Goal: Task Accomplishment & Management: Use online tool/utility

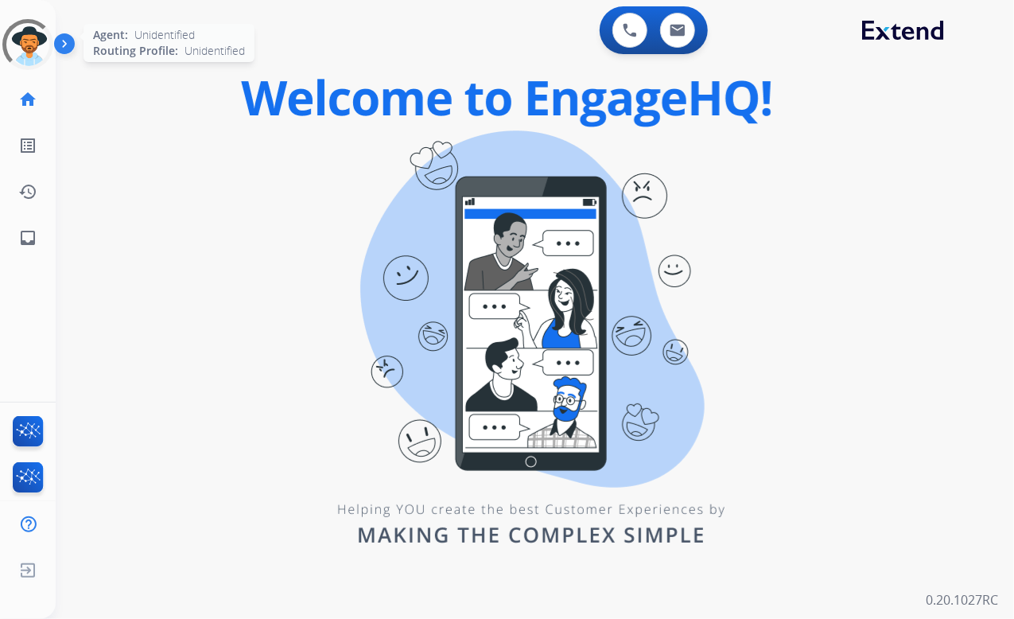
click at [38, 39] on div at bounding box center [27, 44] width 51 height 51
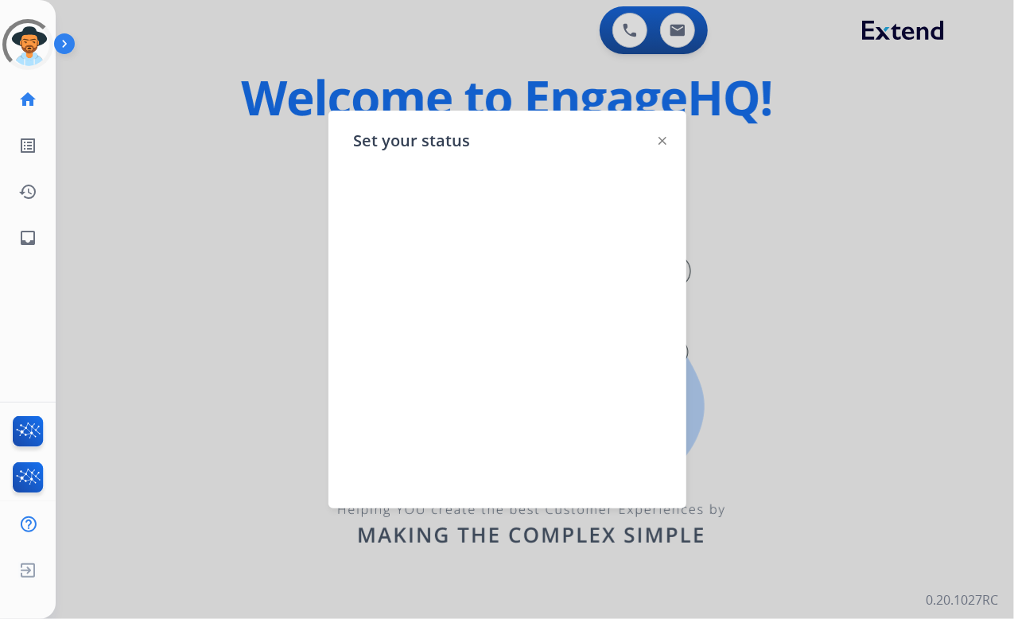
click at [665, 137] on img at bounding box center [663, 141] width 8 height 8
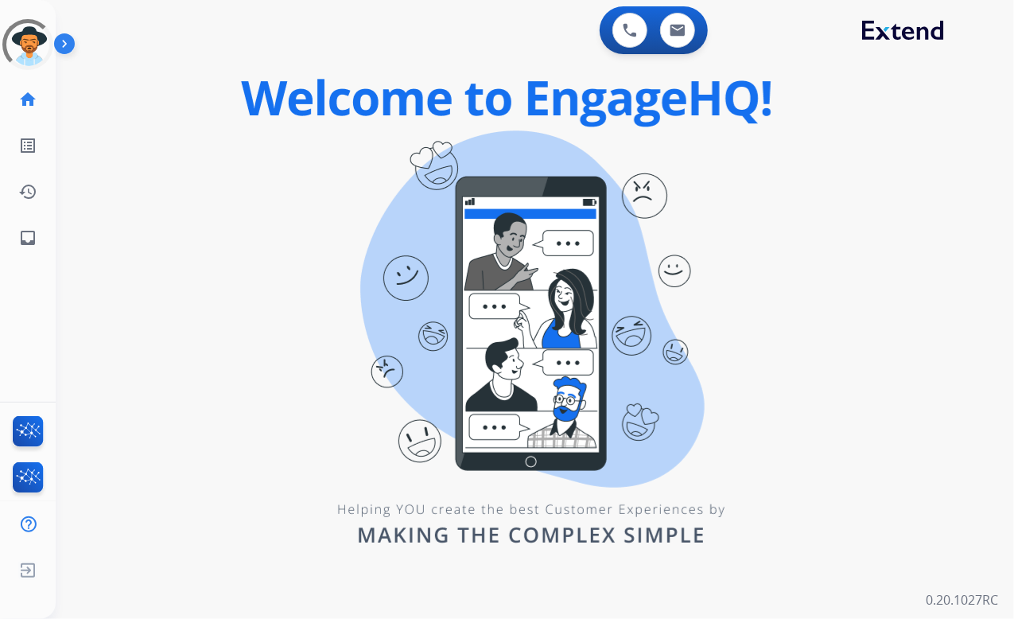
click at [203, 228] on div "0 Voice Interactions 0 Email Interactions swap_horiz Break voice bridge close_f…" at bounding box center [535, 309] width 959 height 619
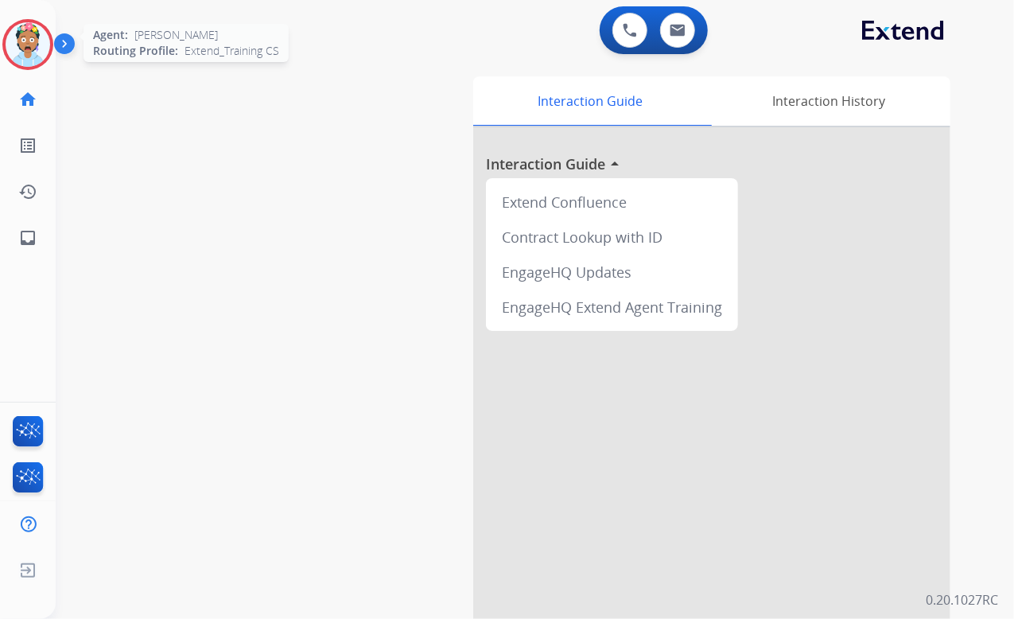
click at [25, 42] on img at bounding box center [28, 44] width 45 height 45
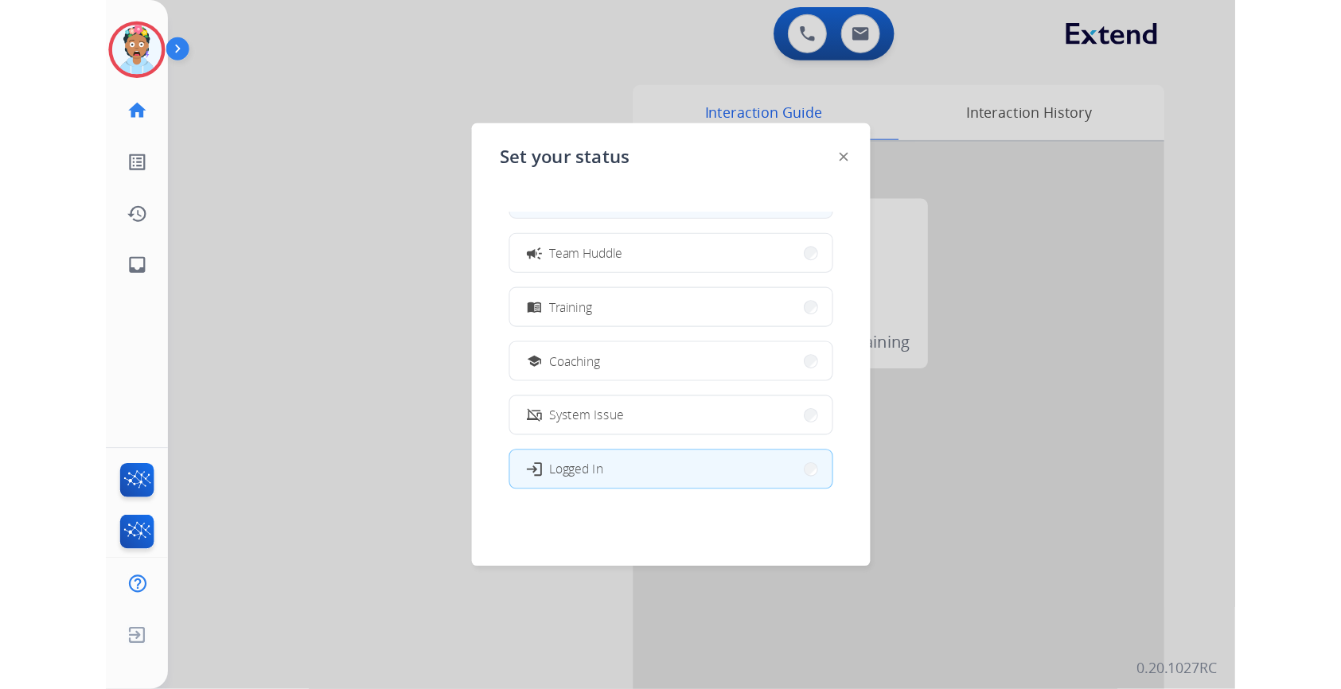
scroll to position [239, 0]
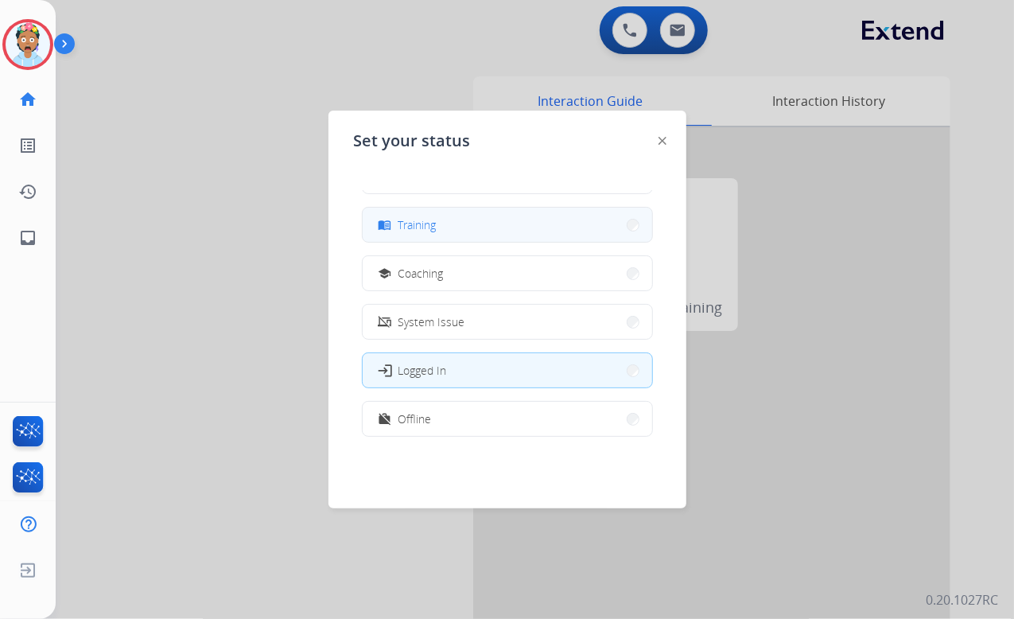
click at [455, 221] on button "menu_book Training" at bounding box center [508, 225] width 290 height 34
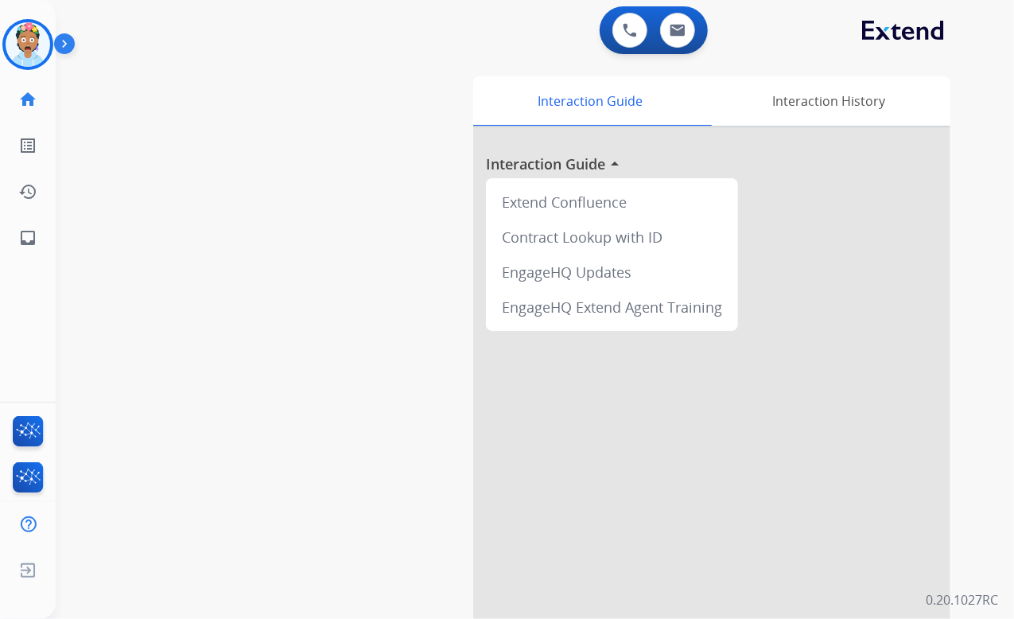
click at [272, 79] on div "swap_horiz Break voice bridge close_fullscreen Connect 3-Way Call merge_type Se…" at bounding box center [516, 389] width 921 height 664
click at [363, 64] on div "swap_horiz Break voice bridge close_fullscreen Connect 3-Way Call merge_type Se…" at bounding box center [516, 389] width 921 height 664
